Goal: Transaction & Acquisition: Download file/media

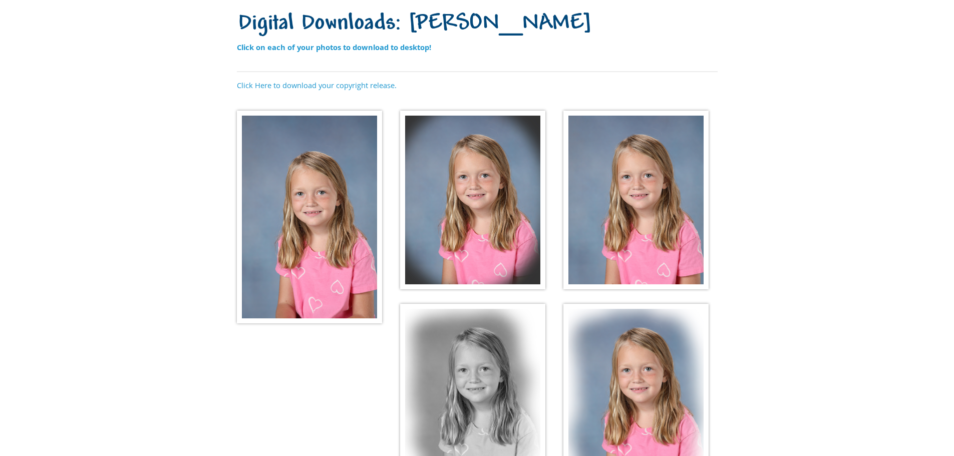
scroll to position [200, 0]
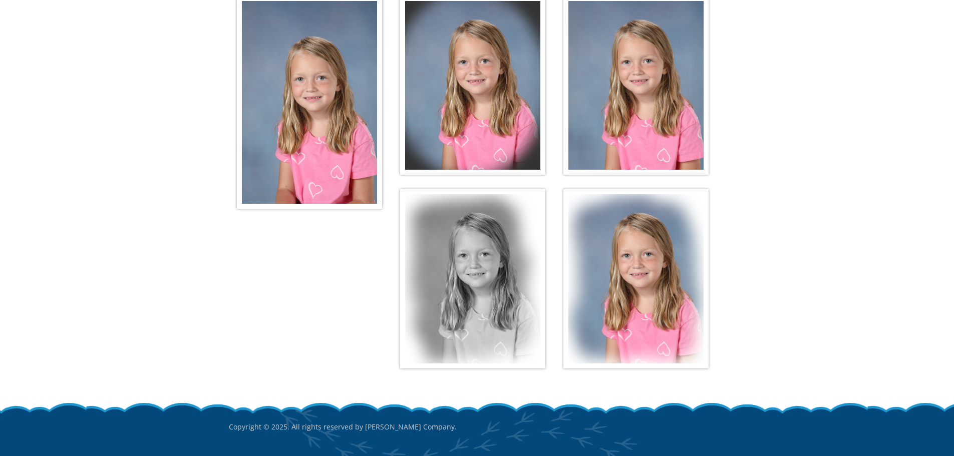
click at [509, 298] on img at bounding box center [472, 278] width 145 height 179
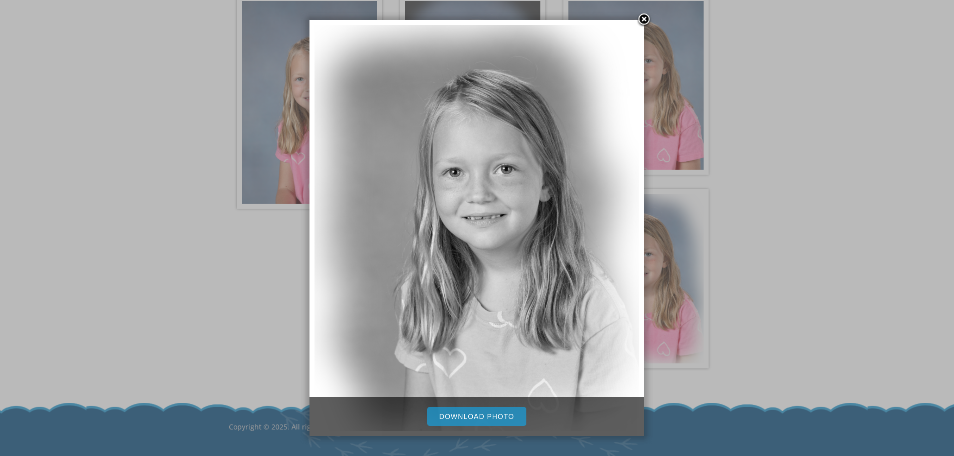
click at [478, 412] on link "Download Photo" at bounding box center [476, 416] width 99 height 19
click at [670, 304] on div at bounding box center [477, 150] width 954 height 700
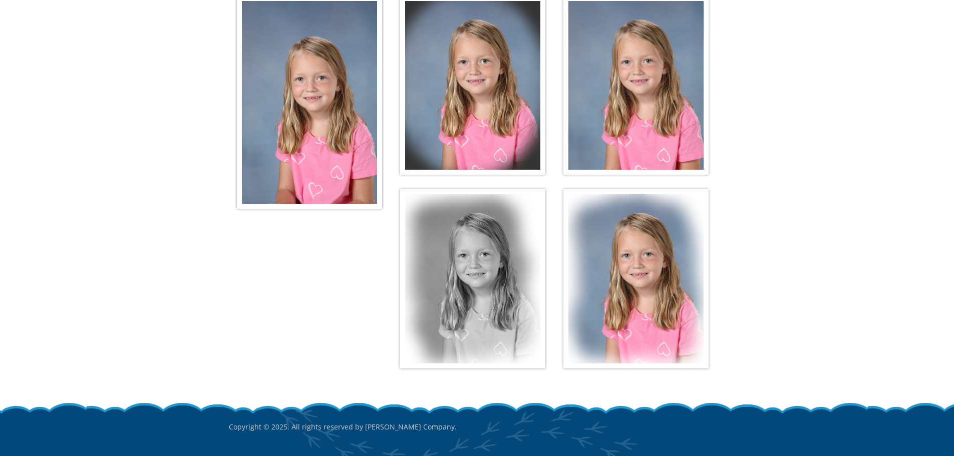
click at [650, 292] on img at bounding box center [635, 278] width 145 height 179
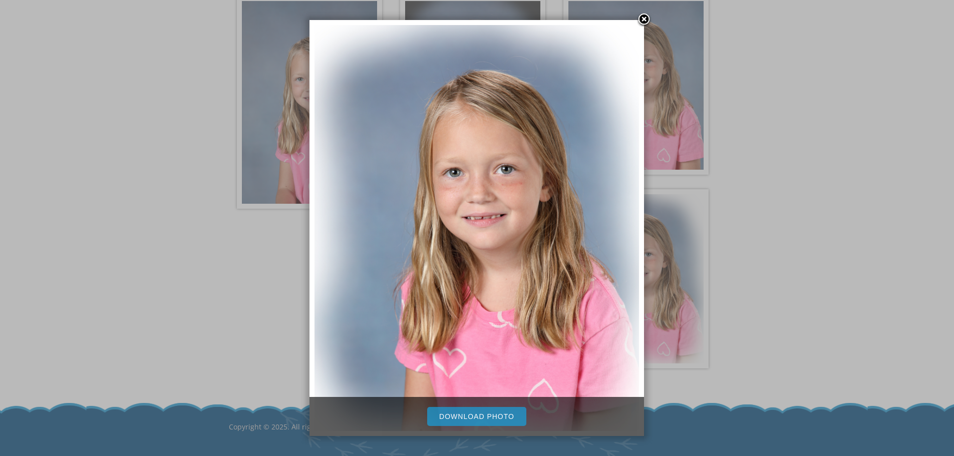
click at [510, 418] on link "Download Photo" at bounding box center [476, 416] width 99 height 19
click at [696, 97] on div at bounding box center [477, 150] width 954 height 700
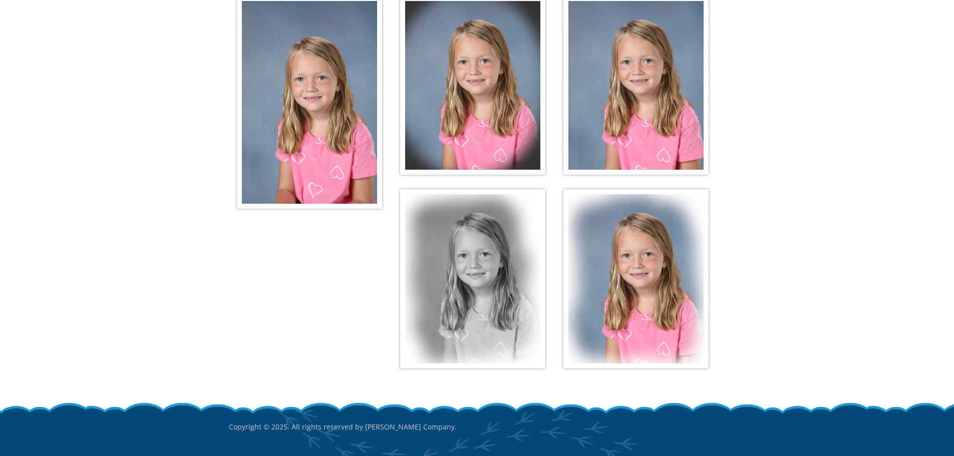
click at [617, 132] on img at bounding box center [635, 85] width 145 height 179
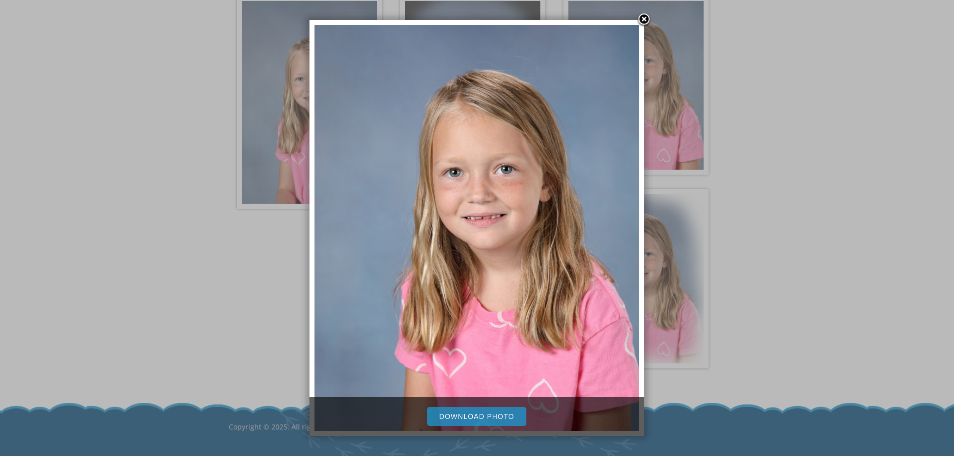
click at [465, 414] on link "Download Photo" at bounding box center [476, 416] width 99 height 19
click at [272, 85] on div at bounding box center [477, 150] width 954 height 700
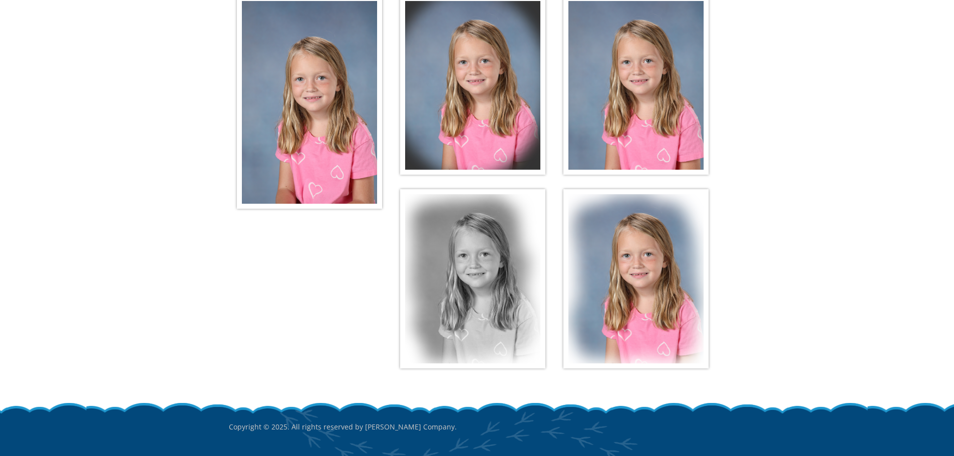
click at [302, 152] on img at bounding box center [309, 102] width 145 height 213
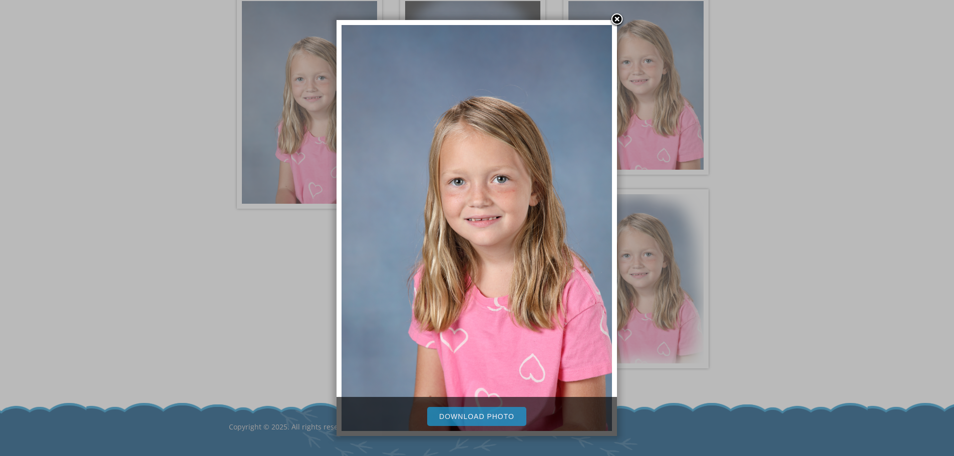
click at [477, 422] on link "Download Photo" at bounding box center [476, 416] width 99 height 19
click at [463, 7] on div at bounding box center [477, 150] width 954 height 700
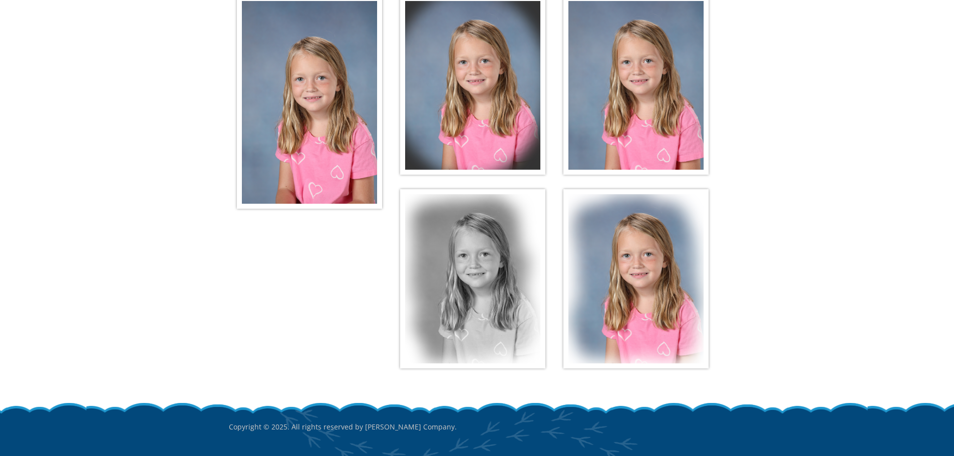
click at [485, 135] on img at bounding box center [472, 85] width 145 height 179
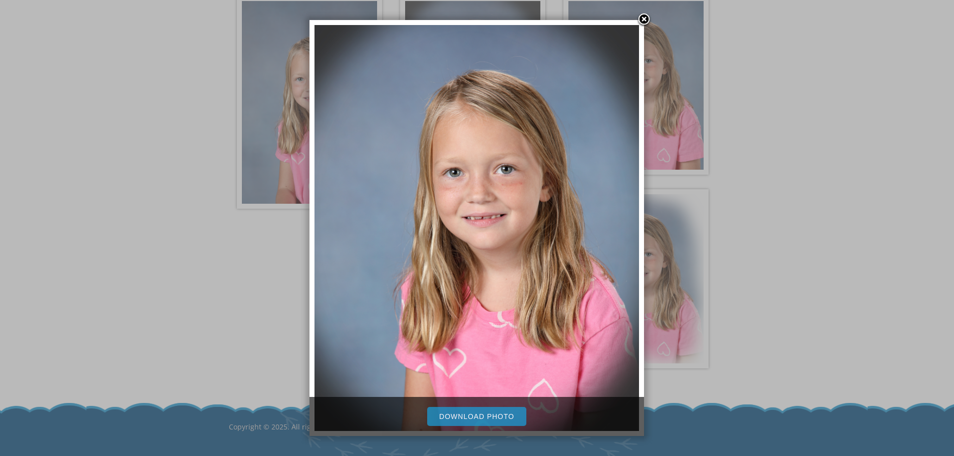
click at [493, 416] on link "Download Photo" at bounding box center [476, 416] width 99 height 19
click at [846, 169] on div at bounding box center [477, 150] width 954 height 700
